Goal: Navigation & Orientation: Find specific page/section

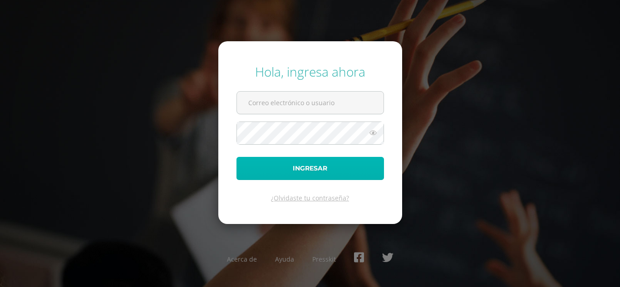
click at [300, 170] on button "Ingresar" at bounding box center [310, 168] width 148 height 23
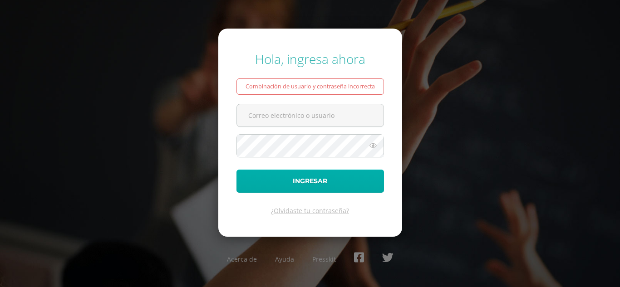
type input "yjuarez@donbosco.edu.gt"
click at [301, 187] on button "Ingresar" at bounding box center [310, 181] width 148 height 23
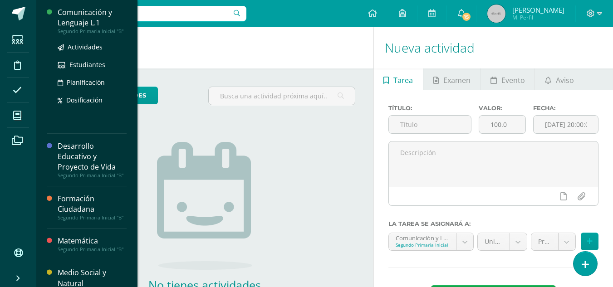
click at [82, 14] on div "Comunicación y Lenguaje L.1" at bounding box center [92, 17] width 69 height 21
